Goal: Feedback & Contribution: Contribute content

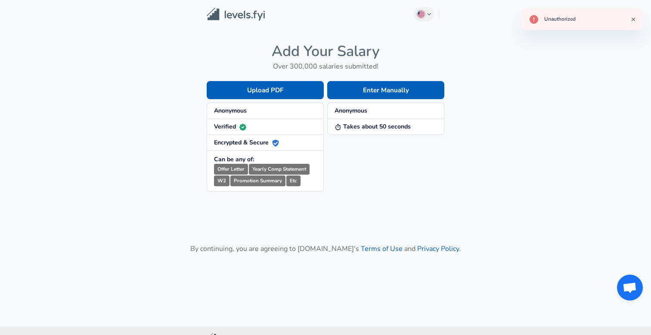
click at [635, 19] on icon "Close" at bounding box center [633, 19] width 6 height 6
click at [236, 16] on img at bounding box center [236, 14] width 58 height 13
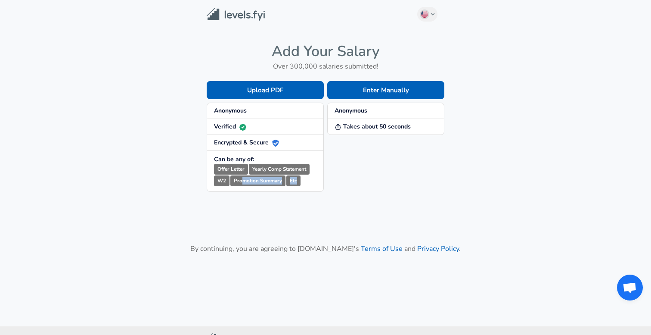
drag, startPoint x: 242, startPoint y: 179, endPoint x: 306, endPoint y: 180, distance: 63.7
click at [306, 181] on p "Offer Letter Yearly Comp Statement W2 Promotion Summary Etc" at bounding box center [265, 175] width 102 height 23
click at [306, 180] on p "Offer Letter Yearly Comp Statement W2 Promotion Summary Etc" at bounding box center [265, 175] width 102 height 23
drag, startPoint x: 306, startPoint y: 180, endPoint x: 214, endPoint y: 167, distance: 93.2
click at [214, 167] on p "Offer Letter Yearly Comp Statement W2 Promotion Summary Etc" at bounding box center [265, 175] width 102 height 23
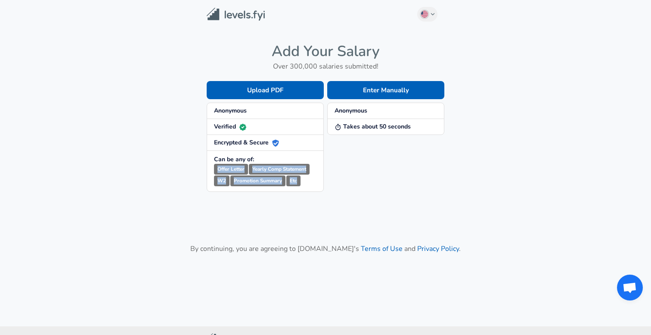
click at [214, 167] on small "Offer Letter" at bounding box center [231, 169] width 34 height 11
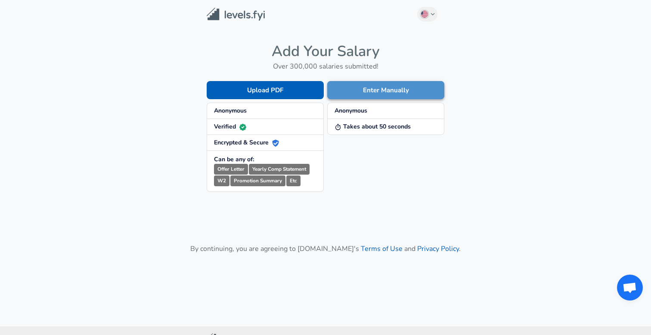
click at [389, 92] on button "Enter Manually" at bounding box center [385, 90] width 117 height 18
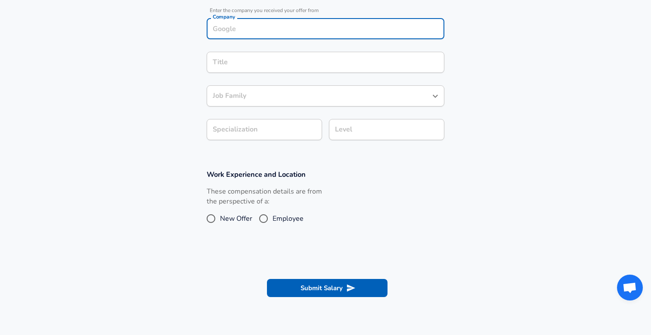
scroll to position [185, 0]
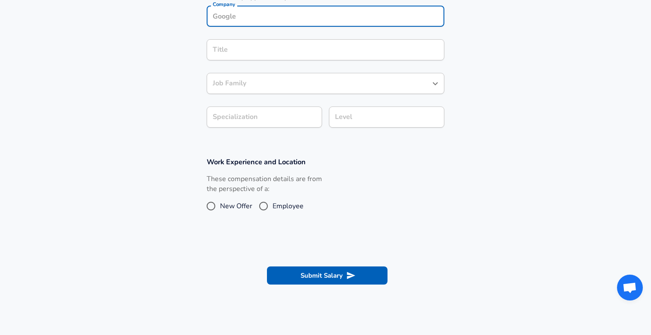
click at [326, 27] on div "Company Company" at bounding box center [326, 17] width 238 height 23
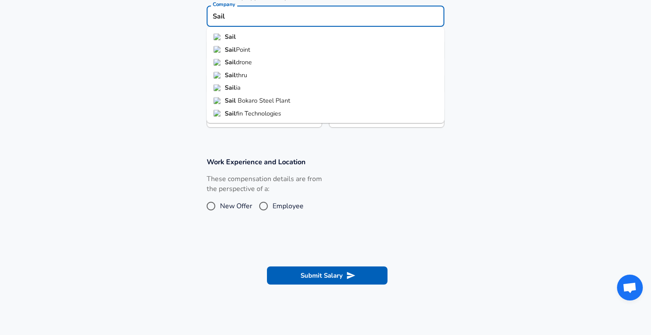
click at [302, 50] on li "Sail Point" at bounding box center [326, 49] width 238 height 13
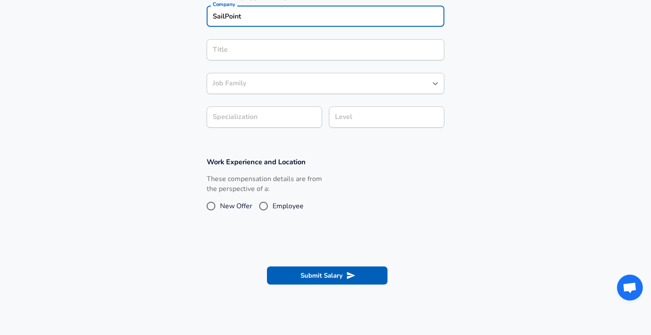
type input "SailPoint"
click at [285, 53] on input "Title" at bounding box center [326, 49] width 230 height 13
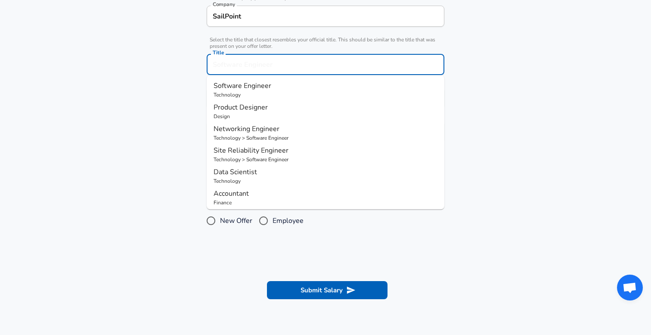
scroll to position [202, 0]
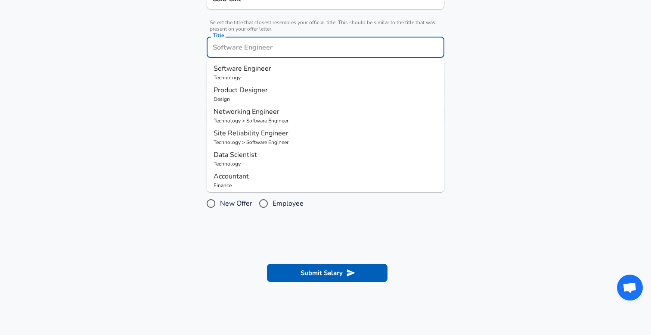
click at [268, 80] on p "Technology" at bounding box center [326, 78] width 224 height 8
type input "Software Engineer"
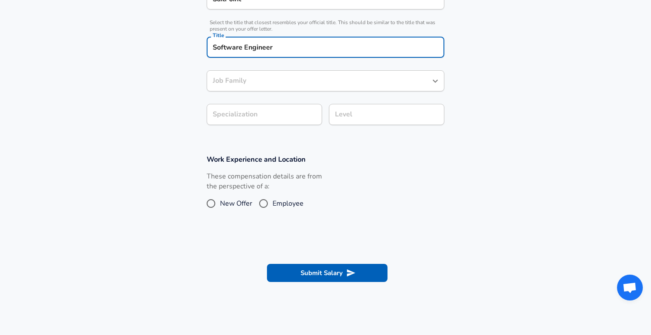
type input "Software Engineer"
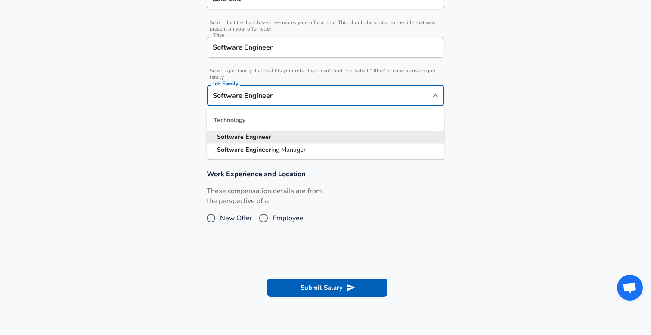
scroll to position [220, 0]
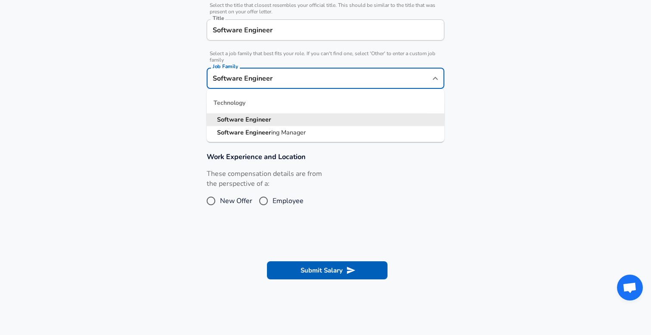
click at [264, 80] on input "Software Engineer" at bounding box center [319, 77] width 217 height 13
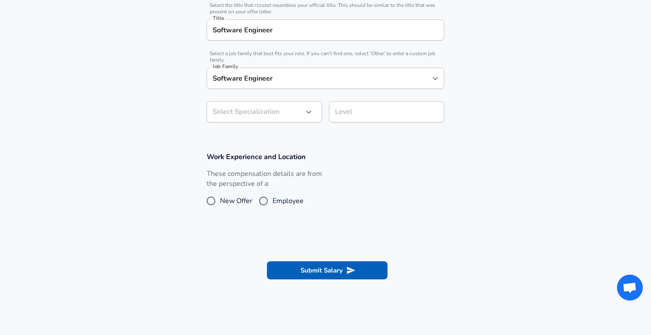
click at [453, 76] on div "Company & Title Information Enter the company you received your offer from Comp…" at bounding box center [325, 36] width 258 height 185
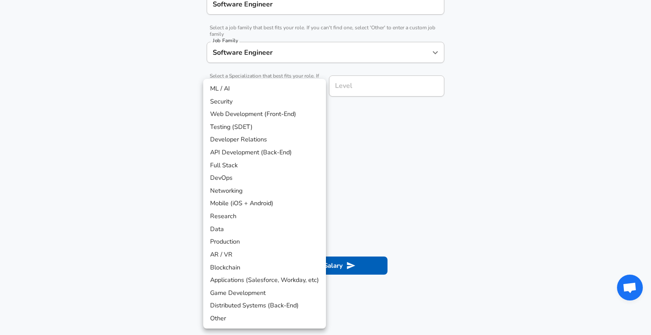
click at [514, 143] on div at bounding box center [325, 167] width 651 height 335
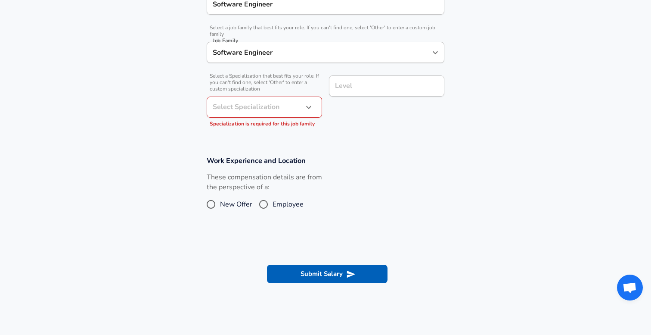
click at [363, 189] on div "These compensation details are from the perspective of a: New Offer Employee" at bounding box center [322, 195] width 245 height 46
click at [335, 140] on section "Company & Title Information Enter the company you received your offer from Comp…" at bounding box center [325, 27] width 651 height 238
click at [293, 202] on span "Employee" at bounding box center [288, 204] width 31 height 10
click at [273, 202] on input "Employee" at bounding box center [263, 204] width 18 height 14
radio input "true"
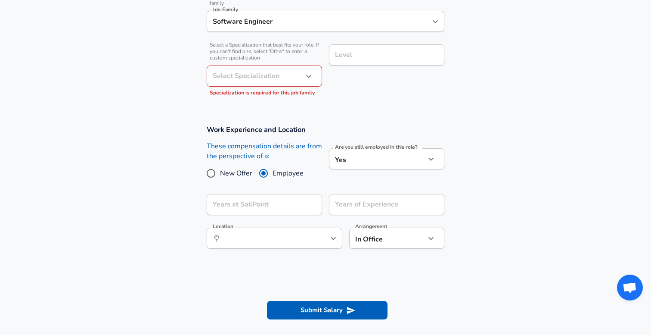
scroll to position [284, 0]
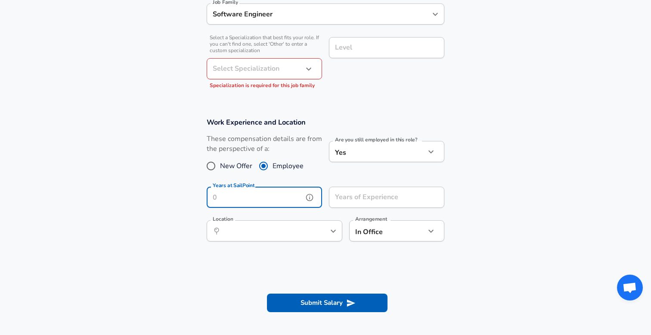
click at [273, 193] on input "Years at SailPoint" at bounding box center [255, 196] width 96 height 21
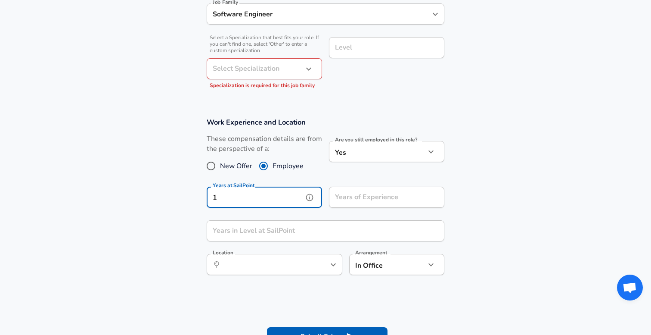
type input "1"
click at [168, 218] on section "Work Experience and Location These compensation details are from the perspectiv…" at bounding box center [325, 200] width 651 height 187
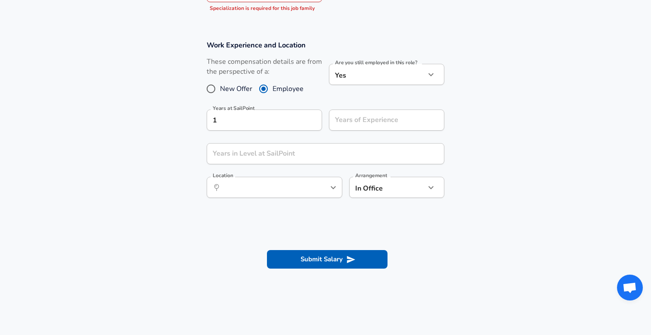
scroll to position [375, 0]
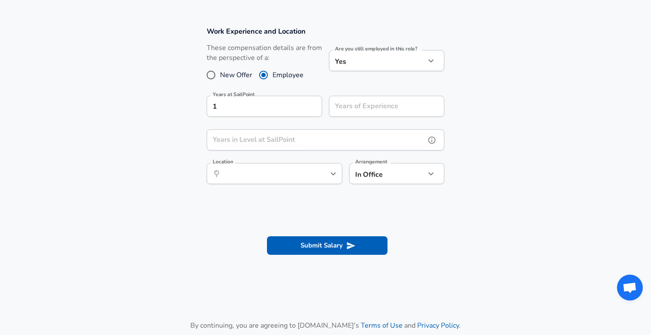
click at [284, 141] on input "Years in Level at SailPoint" at bounding box center [316, 139] width 219 height 21
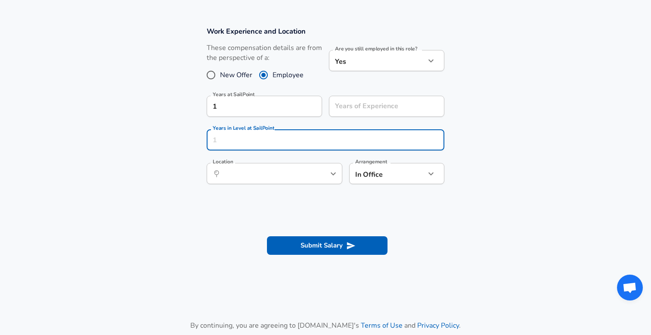
click at [144, 183] on section "Work Experience and Location These compensation details are from the perspectiv…" at bounding box center [325, 109] width 651 height 187
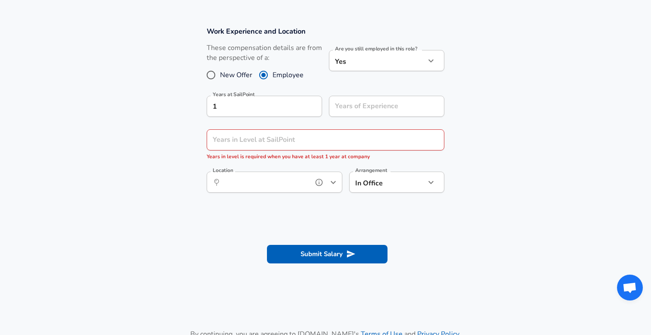
click at [272, 185] on input "Location" at bounding box center [265, 181] width 88 height 13
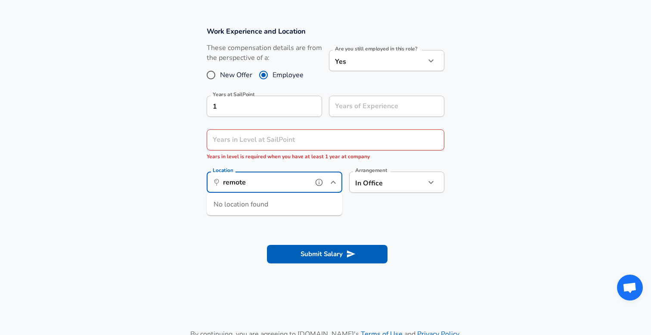
type input "remote"
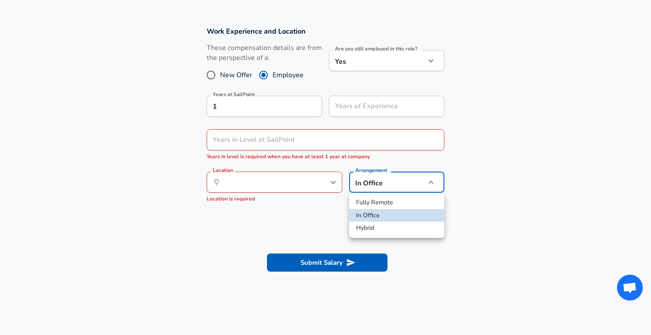
click at [391, 206] on li "Fully Remote" at bounding box center [396, 202] width 95 height 13
type input "remote"
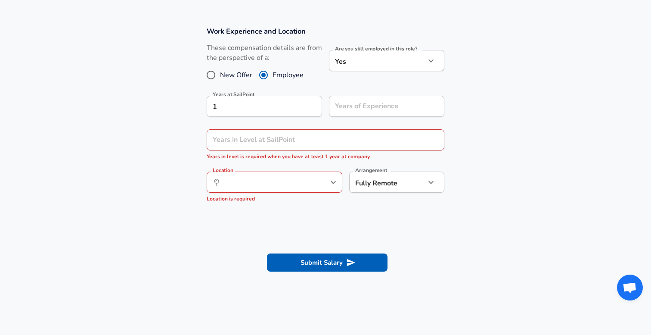
click at [483, 199] on section "Work Experience and Location These compensation details are from the perspectiv…" at bounding box center [325, 118] width 651 height 204
click at [290, 183] on input "Location" at bounding box center [265, 181] width 88 height 13
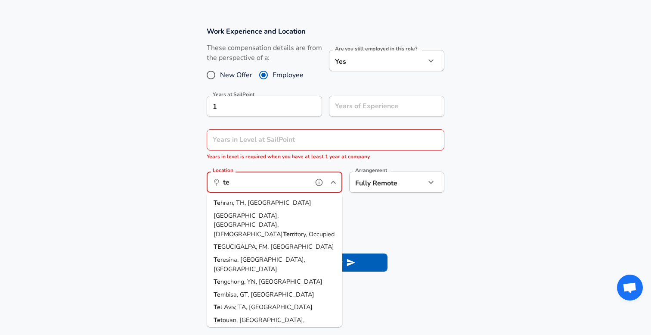
type input "t"
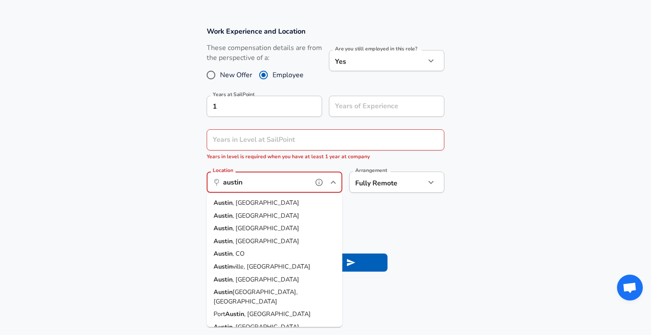
click at [272, 207] on li "[GEOGRAPHIC_DATA] , [GEOGRAPHIC_DATA]" at bounding box center [275, 202] width 136 height 13
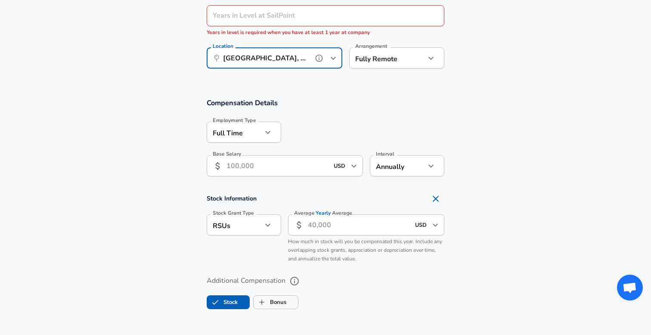
scroll to position [513, 0]
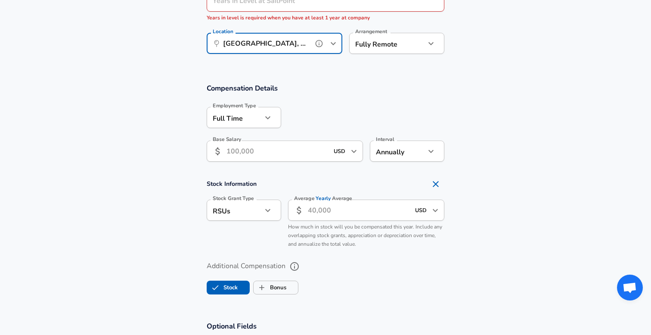
type input "[GEOGRAPHIC_DATA], [GEOGRAPHIC_DATA]"
click at [262, 149] on input "Base Salary" at bounding box center [277, 150] width 102 height 21
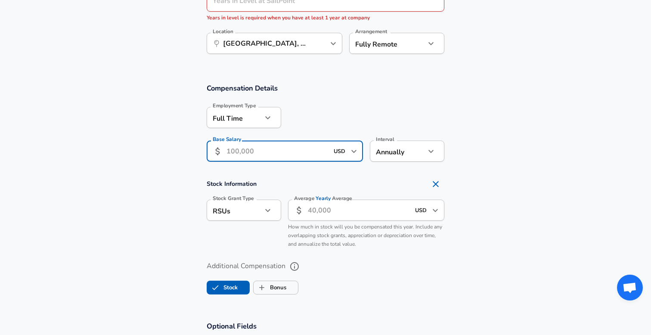
type input "90,000"
click at [325, 180] on h4 "Stock Information" at bounding box center [326, 183] width 238 height 17
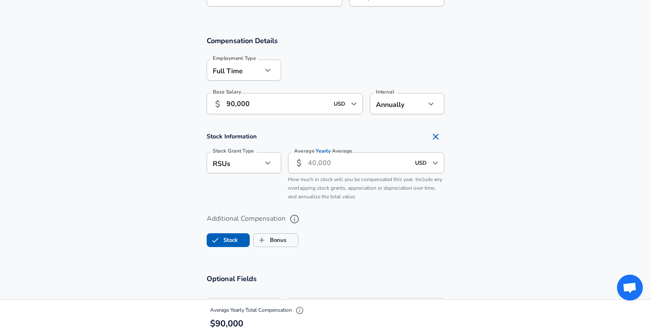
scroll to position [563, 0]
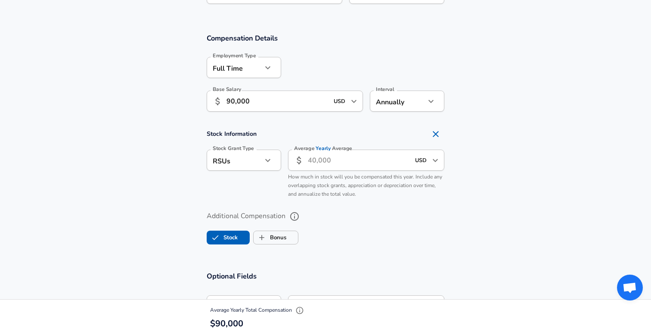
click at [226, 239] on label "Stock" at bounding box center [222, 237] width 31 height 16
checkbox input "false"
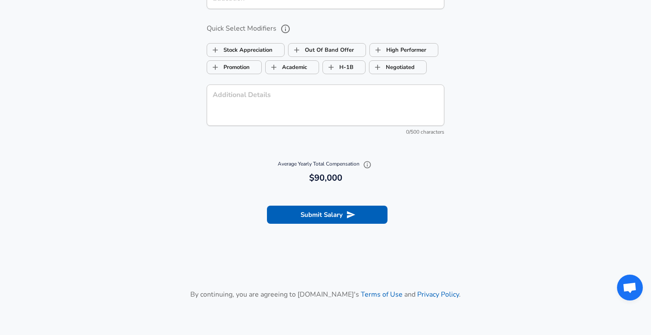
scroll to position [841, 0]
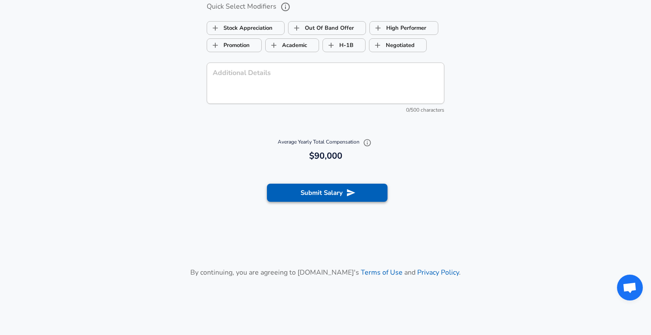
click at [339, 195] on button "Submit Salary" at bounding box center [327, 192] width 121 height 18
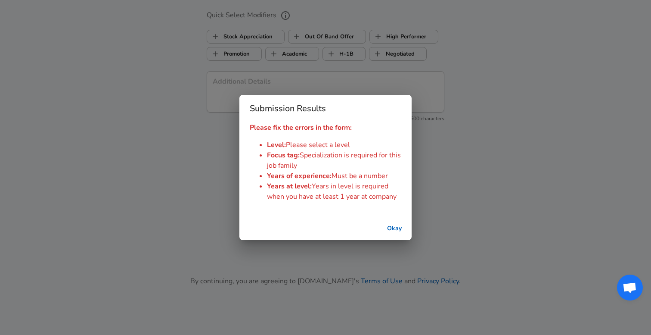
scroll to position [850, 0]
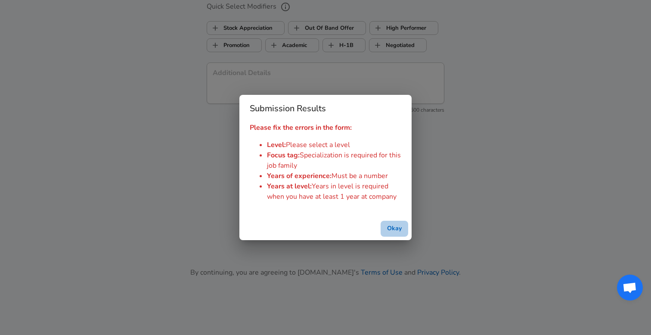
click at [393, 227] on button "Okay" at bounding box center [395, 228] width 28 height 16
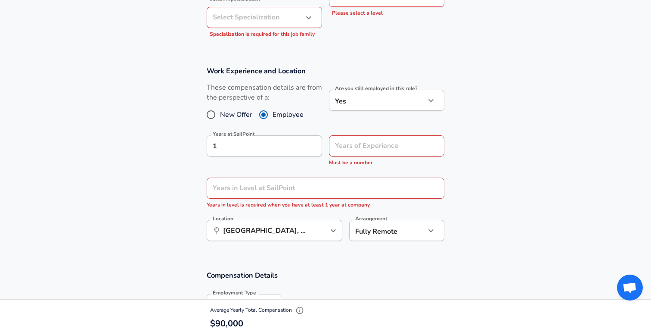
scroll to position [329, 0]
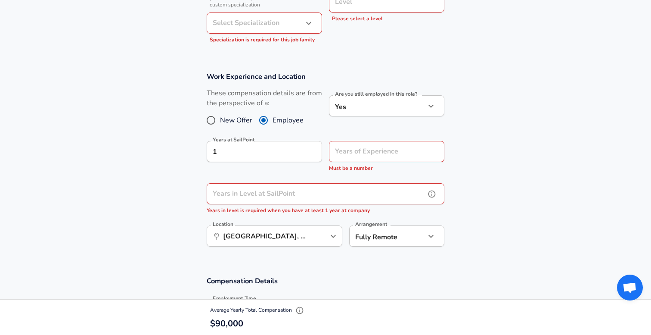
click at [253, 193] on input "Years in Level at SailPoint" at bounding box center [316, 193] width 219 height 21
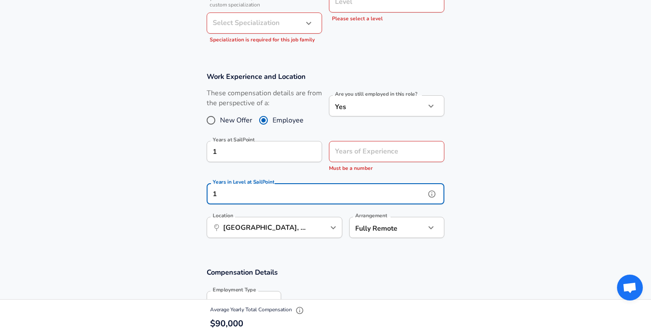
type input "1"
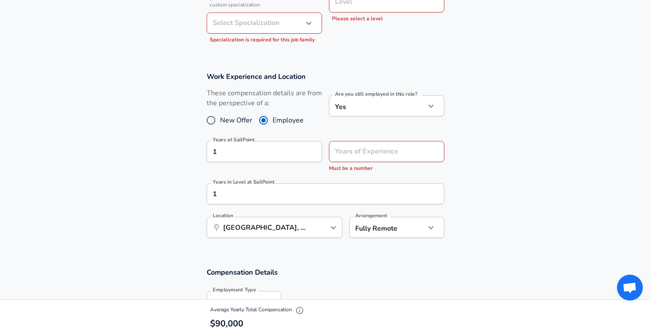
click at [501, 173] on section "Work Experience and Location These compensation details are from the perspectiv…" at bounding box center [325, 159] width 651 height 195
click at [369, 153] on input "Years of Experience" at bounding box center [377, 151] width 96 height 21
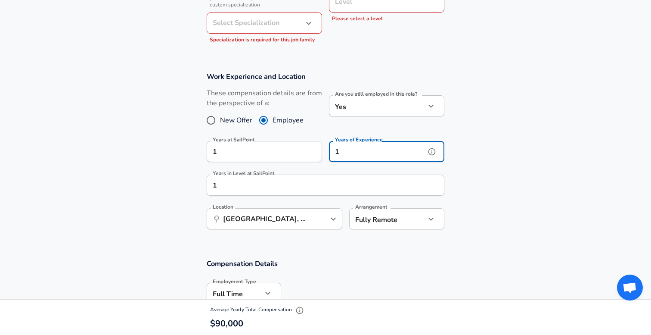
type input "1"
click at [511, 157] on section "Work Experience and Location These compensation details are from the perspectiv…" at bounding box center [325, 155] width 651 height 187
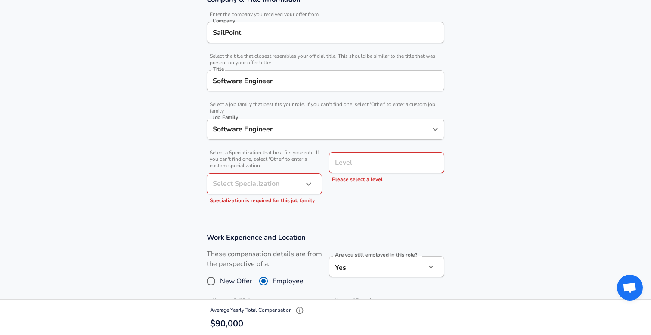
scroll to position [162, 0]
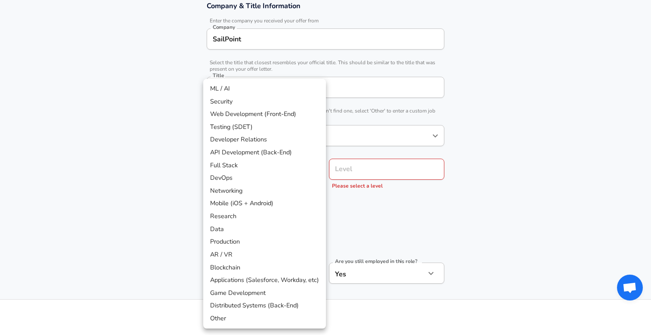
click at [267, 172] on body "English ([GEOGRAPHIC_DATA]) Change Restart Add Your Salary Upload your offer le…" at bounding box center [325, 5] width 651 height 335
click at [272, 153] on li "API Development (Back-End)" at bounding box center [264, 152] width 123 height 13
type input "API Development (Back-End)"
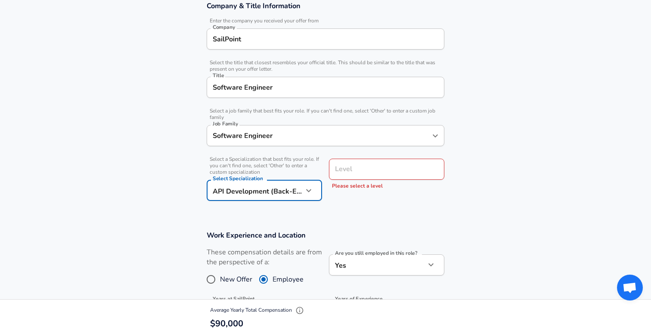
click at [378, 168] on input "Level" at bounding box center [387, 168] width 108 height 13
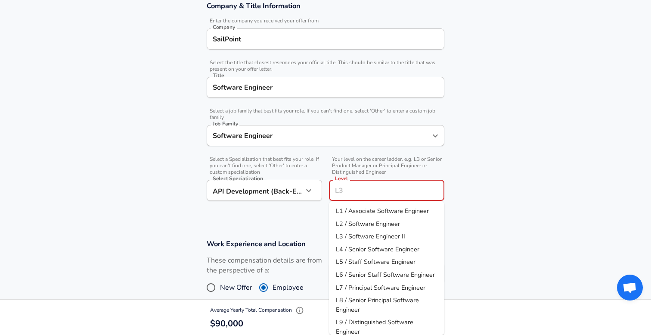
scroll to position [180, 0]
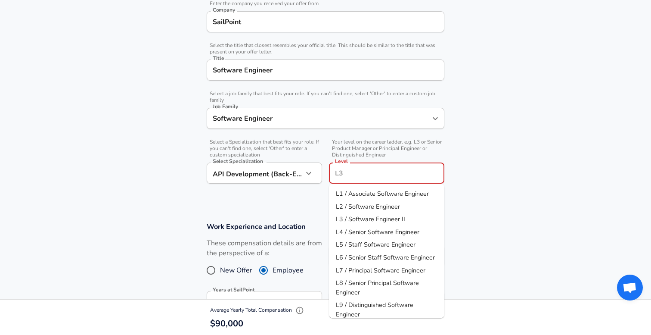
click at [368, 208] on span "L2 / Software Engineer" at bounding box center [368, 206] width 64 height 9
type input "L2 / Software Engineer"
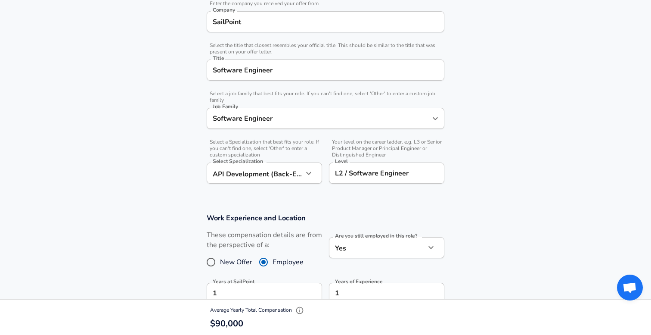
click at [469, 203] on section "Work Experience and Location These compensation details are from the perspectiv…" at bounding box center [325, 296] width 651 height 187
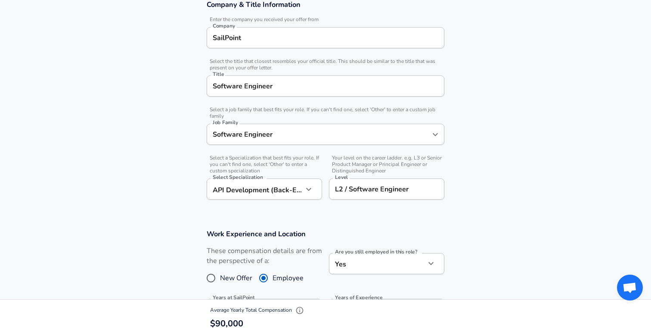
scroll to position [158, 0]
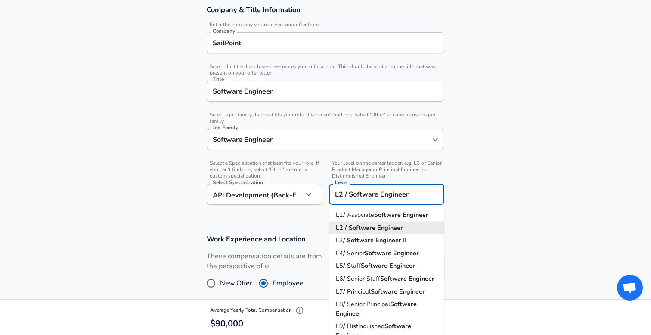
click at [392, 196] on input "L2 / Software Engineer" at bounding box center [387, 193] width 108 height 13
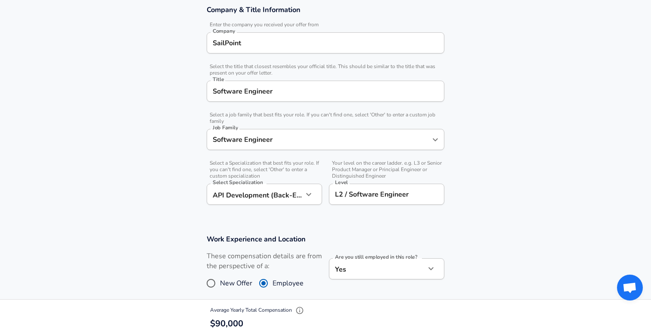
click at [509, 175] on section "Company & Title Information Enter the company you received your offer from Comp…" at bounding box center [325, 109] width 651 height 229
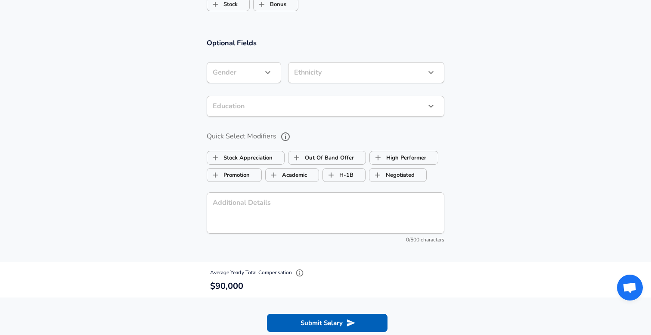
scroll to position [738, 0]
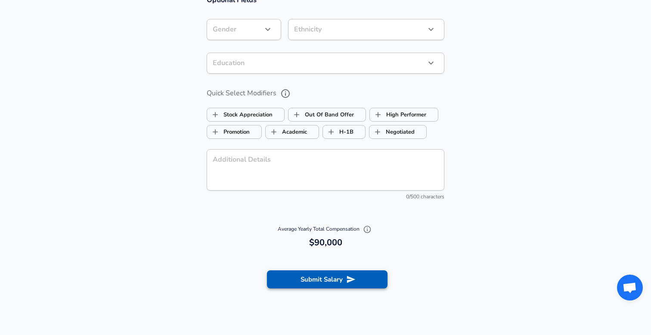
click at [325, 282] on button "Submit Salary" at bounding box center [327, 279] width 121 height 18
